Goal: Communication & Community: Answer question/provide support

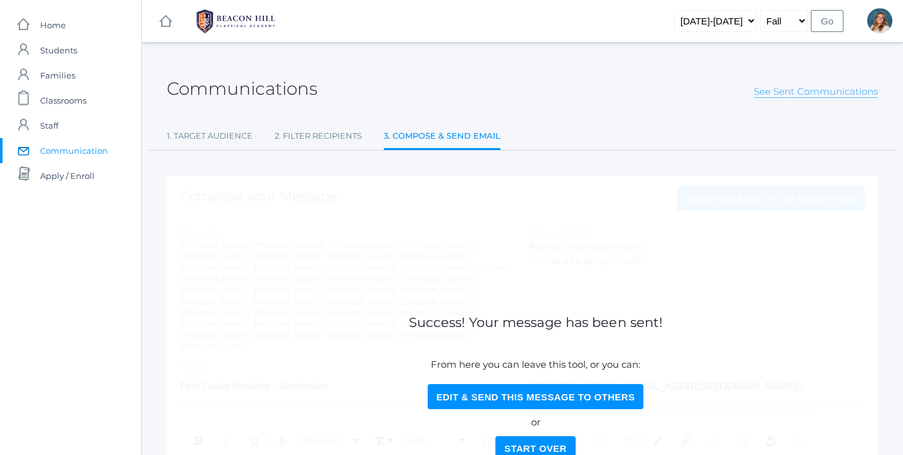
click at [813, 93] on link "See Sent Communications" at bounding box center [816, 91] width 124 height 13
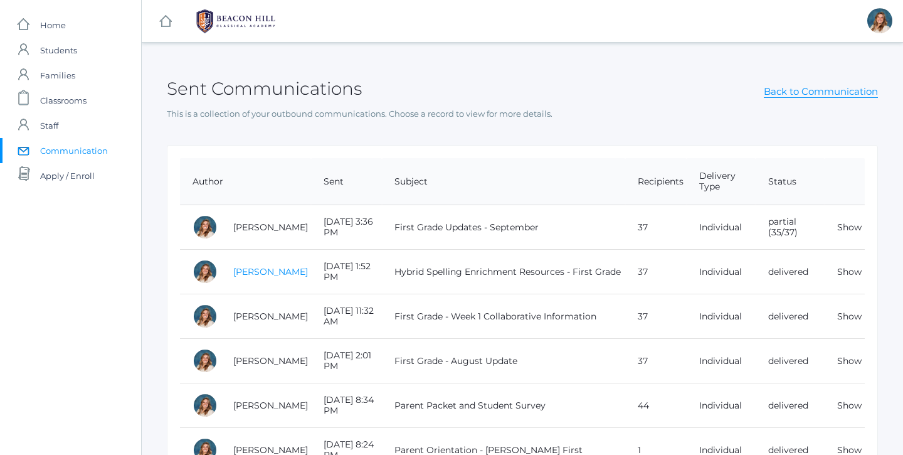
click at [244, 273] on link "[PERSON_NAME]" at bounding box center [270, 271] width 75 height 11
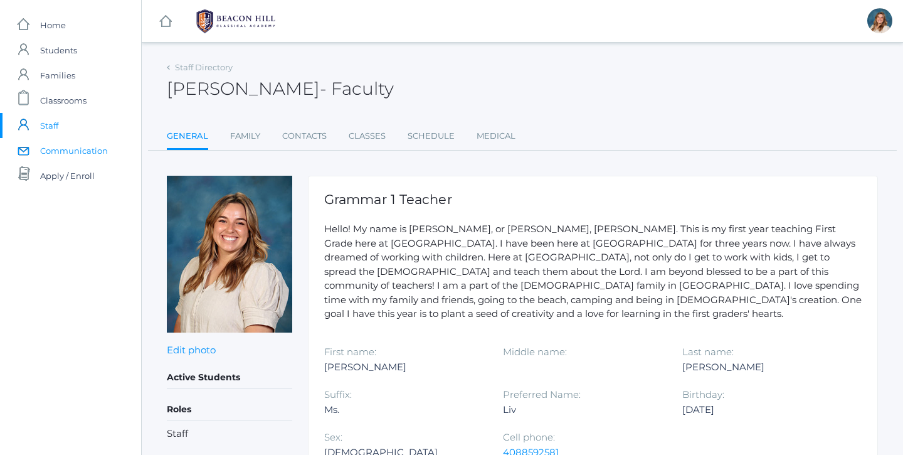
click at [76, 152] on span "Communication" at bounding box center [74, 150] width 68 height 25
select select "Enrolled"
select select "1"
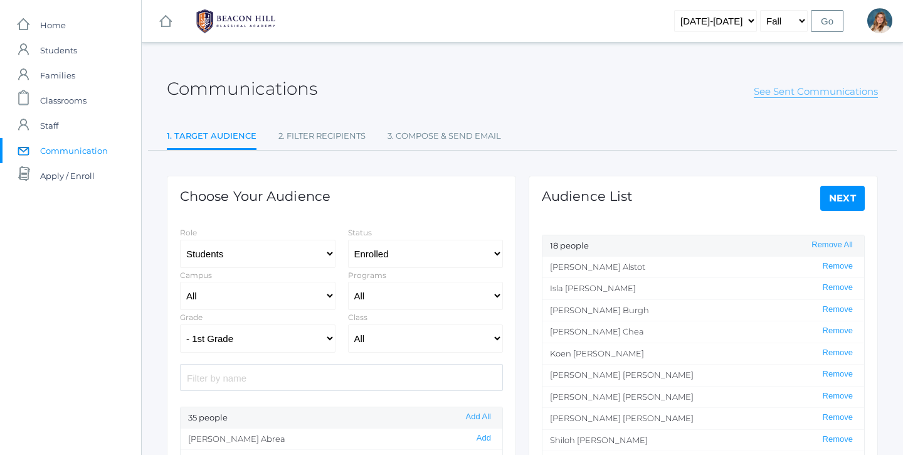
click at [804, 89] on link "See Sent Communications" at bounding box center [816, 91] width 124 height 13
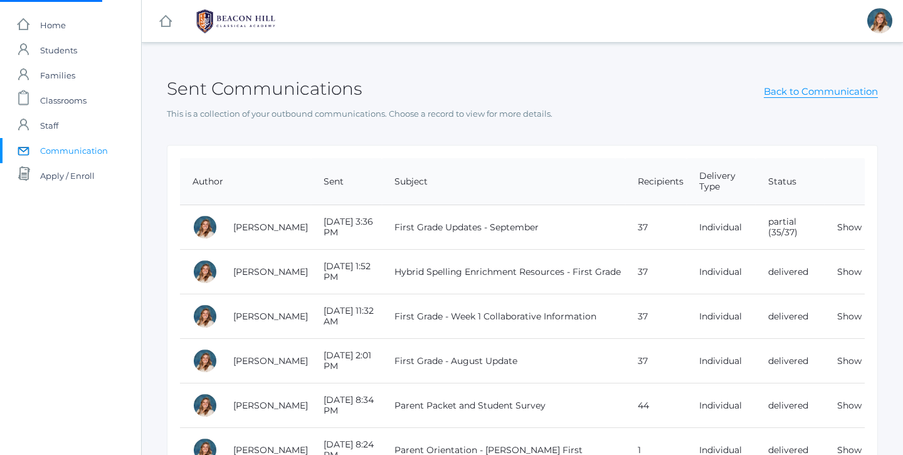
click at [420, 270] on td "Hybrid Spelling Enrichment Resources - First Grade" at bounding box center [503, 272] width 243 height 45
click at [849, 270] on link "Show" at bounding box center [849, 271] width 24 height 11
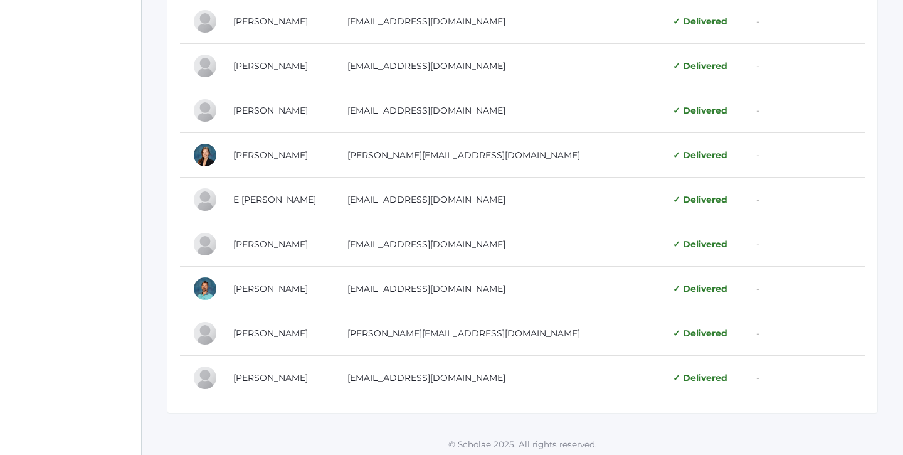
scroll to position [1803, 0]
click at [673, 372] on span "✓ Delivered" at bounding box center [700, 377] width 55 height 11
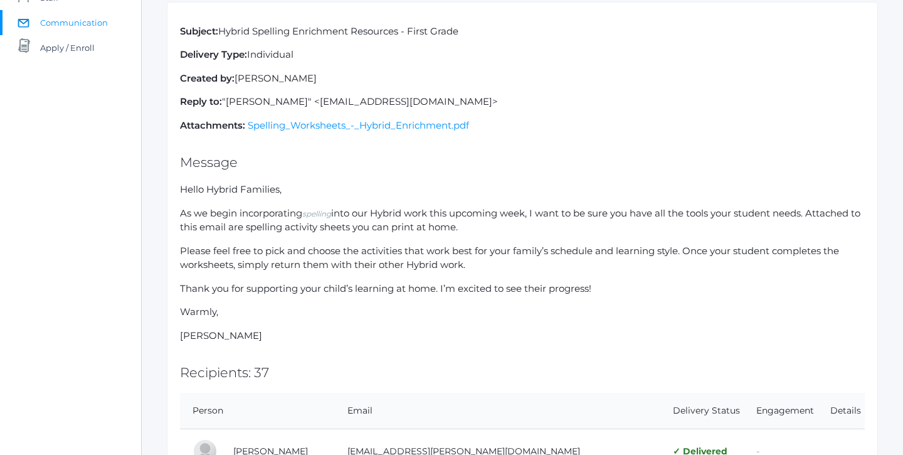
scroll to position [125, 0]
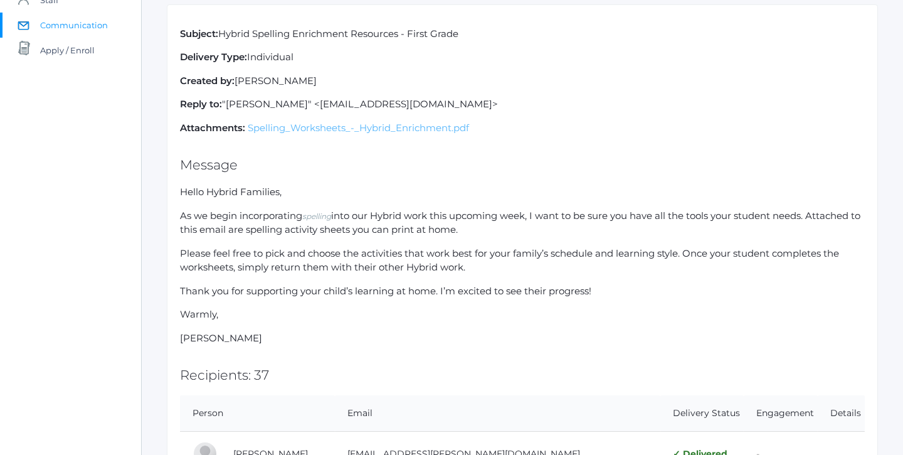
click at [361, 122] on link "Spelling_Worksheets_-_Hybrid_Enrichment.pdf" at bounding box center [358, 128] width 221 height 12
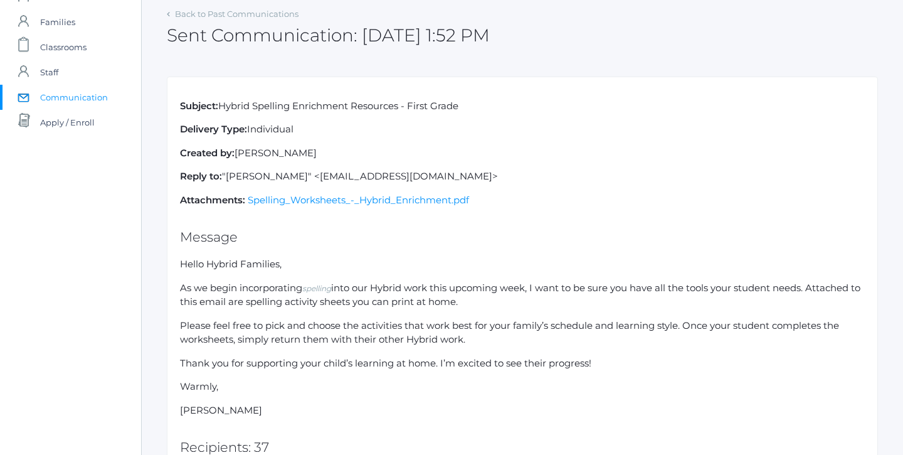
scroll to position [44, 0]
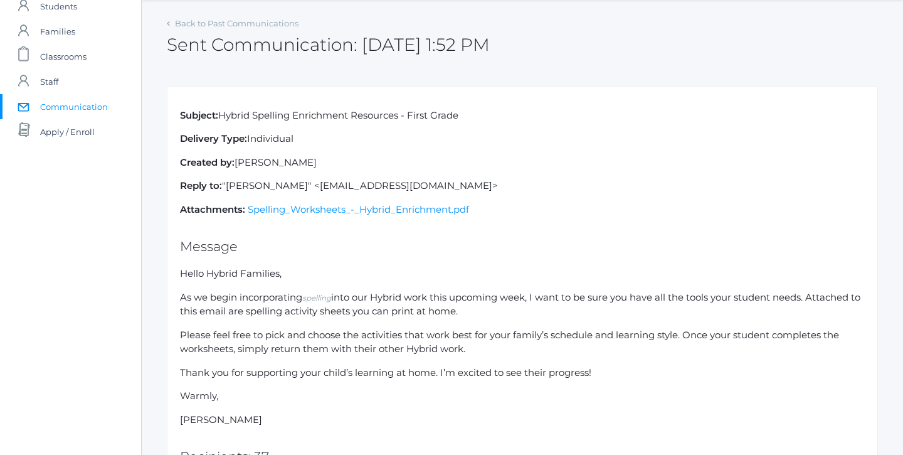
click at [36, 113] on link "icons/mail/message Created with Sketch. Communication" at bounding box center [70, 106] width 141 height 25
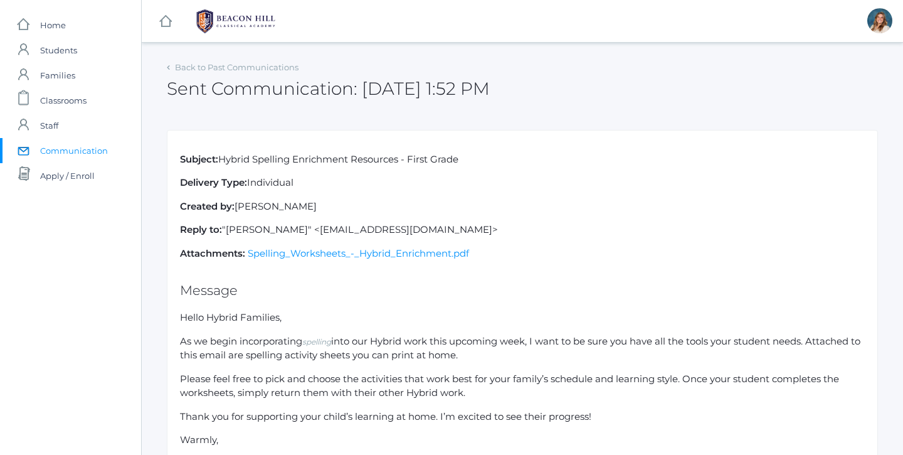
select select "Enrolled"
select select "1"
